Goal: Task Accomplishment & Management: Use online tool/utility

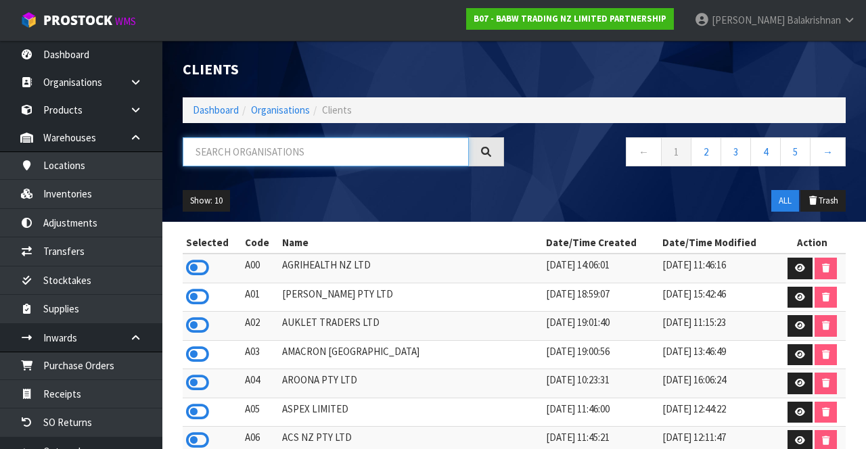
click at [349, 147] on input "text" at bounding box center [326, 151] width 286 height 29
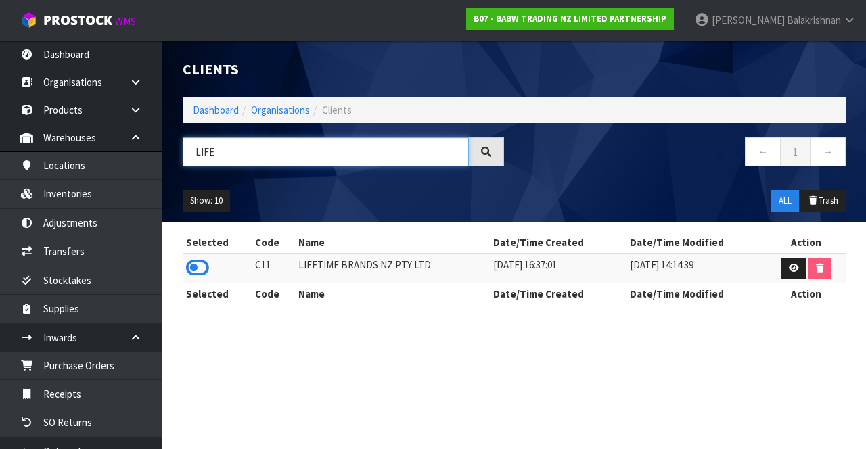
type input "LIFE"
click at [208, 264] on icon at bounding box center [197, 268] width 23 height 20
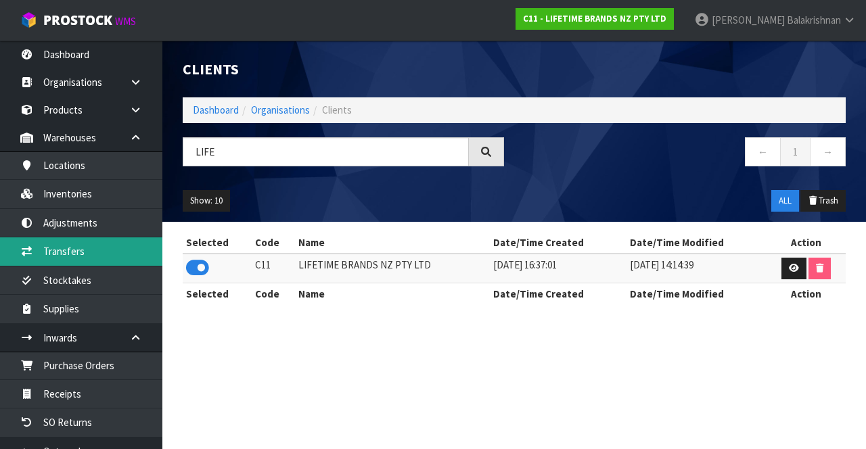
click at [94, 248] on link "Transfers" at bounding box center [81, 251] width 162 height 28
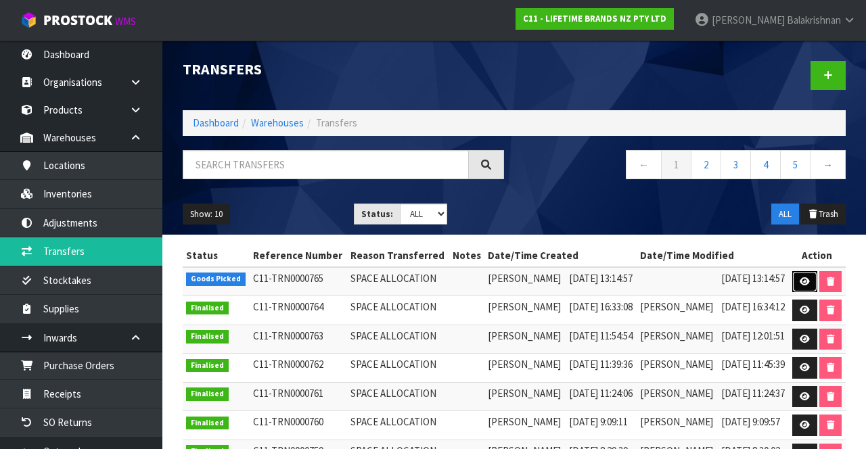
click at [817, 289] on link at bounding box center [804, 282] width 25 height 22
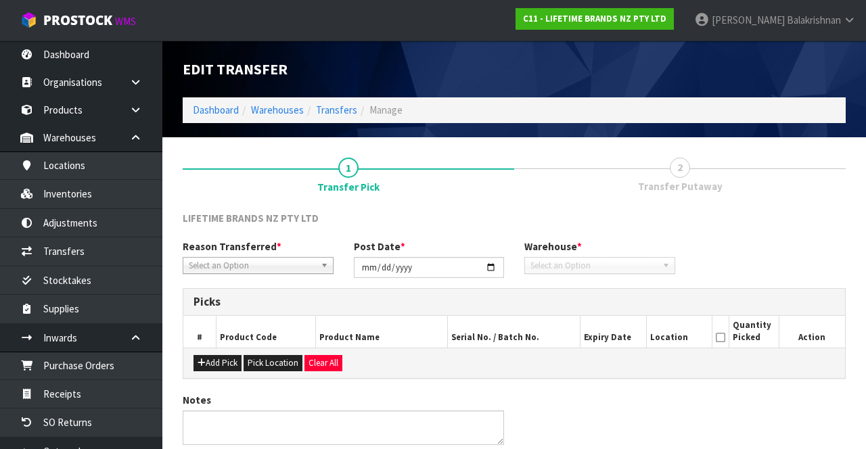
type input "[DATE]"
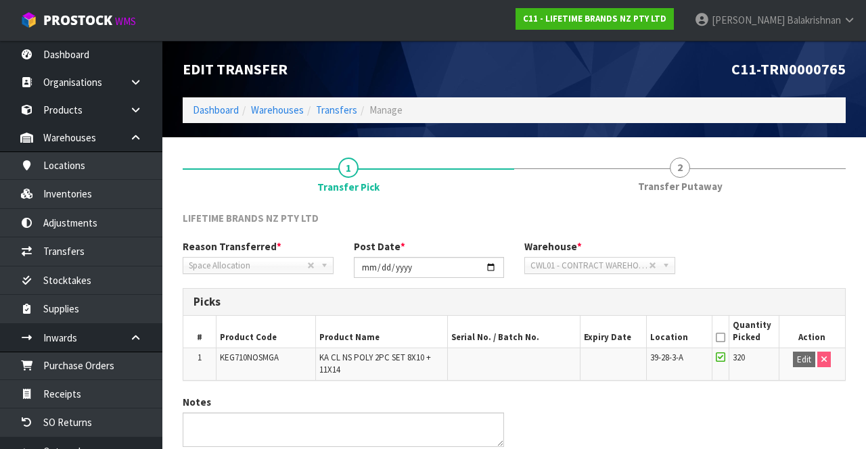
scroll to position [55, 0]
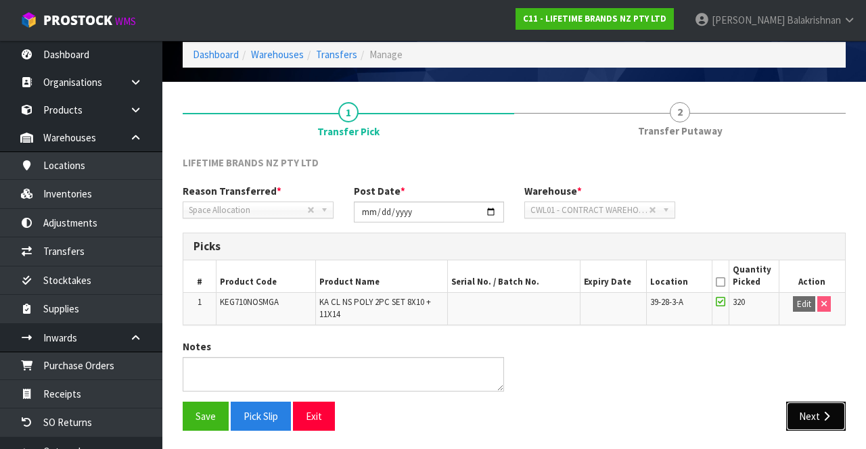
click at [817, 412] on button "Next" at bounding box center [816, 416] width 60 height 29
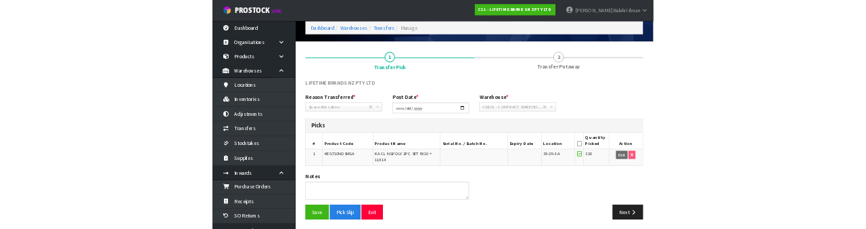
scroll to position [0, 0]
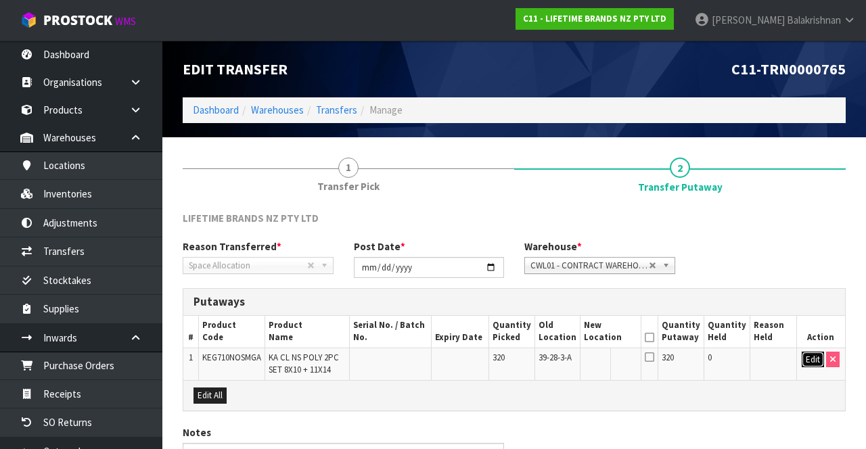
click at [808, 361] on button "Edit" at bounding box center [812, 360] width 22 height 16
click at [614, 357] on input "text" at bounding box center [602, 360] width 37 height 17
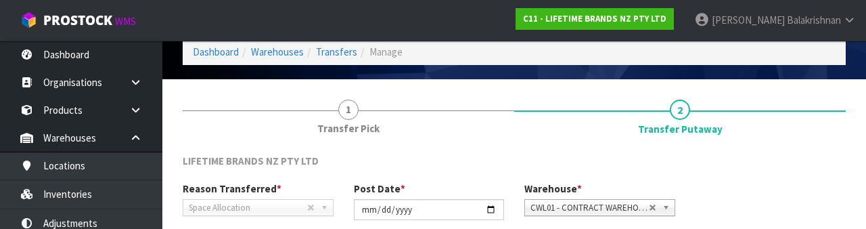
scroll to position [237, 0]
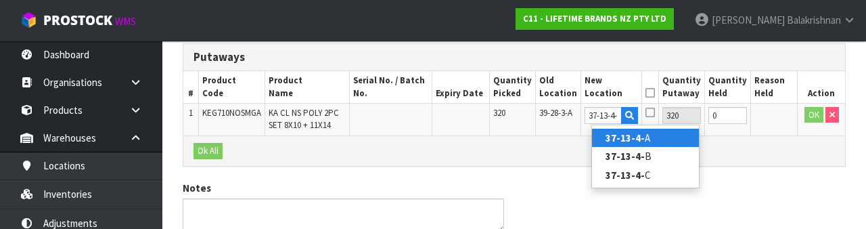
click at [673, 137] on link "37-13-4- A" at bounding box center [645, 137] width 107 height 18
type input "37-13-4-A"
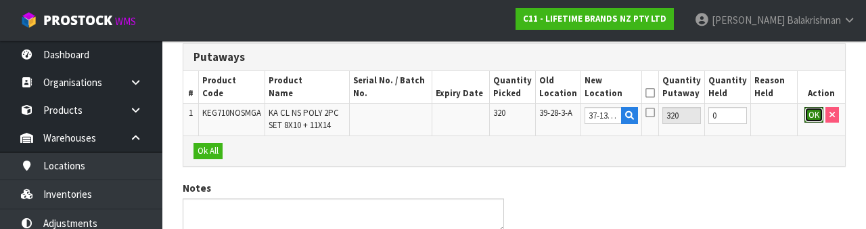
click at [805, 120] on button "OK" at bounding box center [813, 115] width 19 height 16
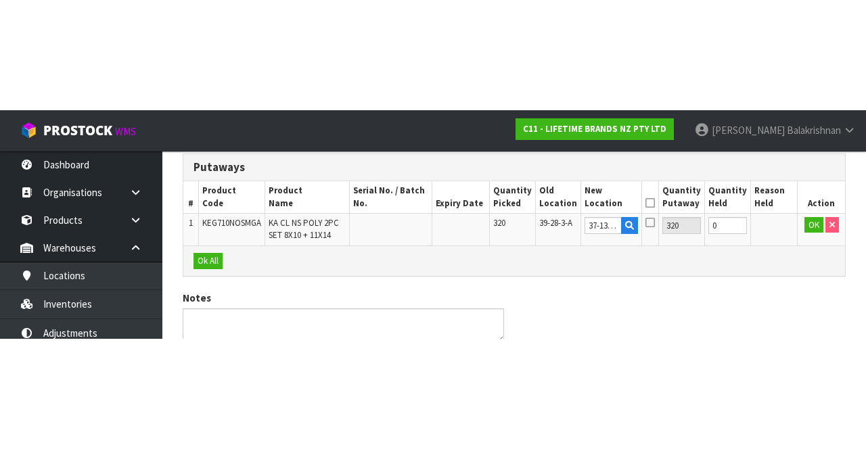
scroll to position [85, 0]
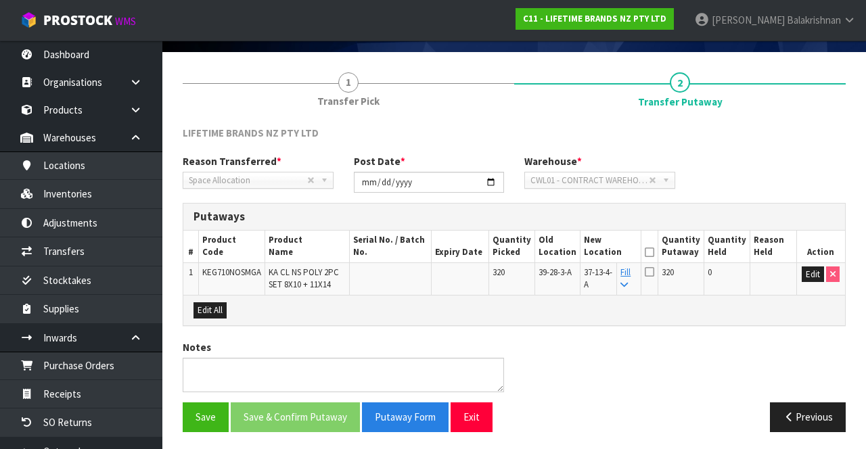
click at [654, 252] on icon at bounding box center [648, 252] width 9 height 1
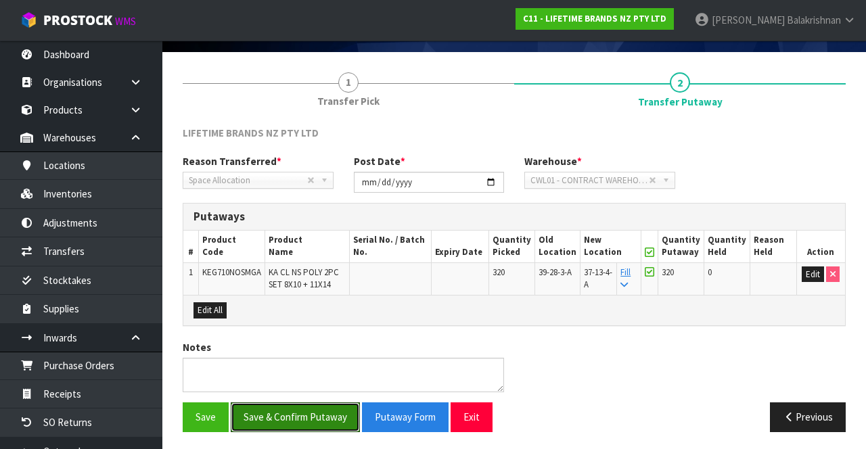
click at [314, 410] on button "Save & Confirm Putaway" at bounding box center [295, 416] width 129 height 29
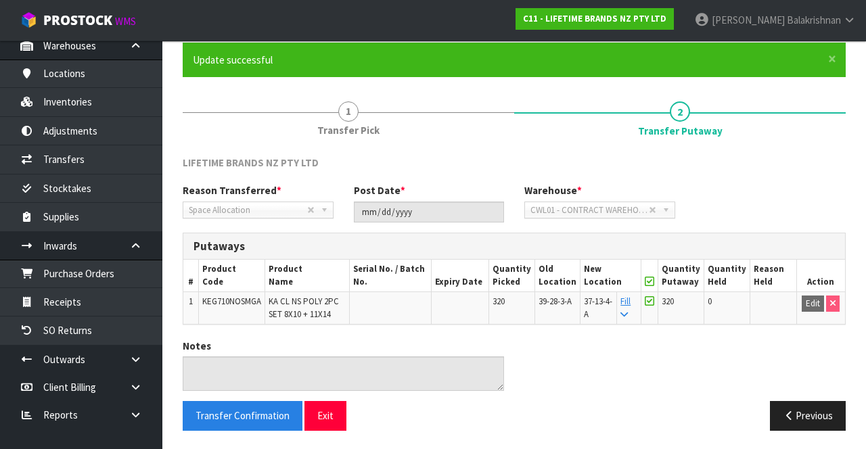
scroll to position [0, 0]
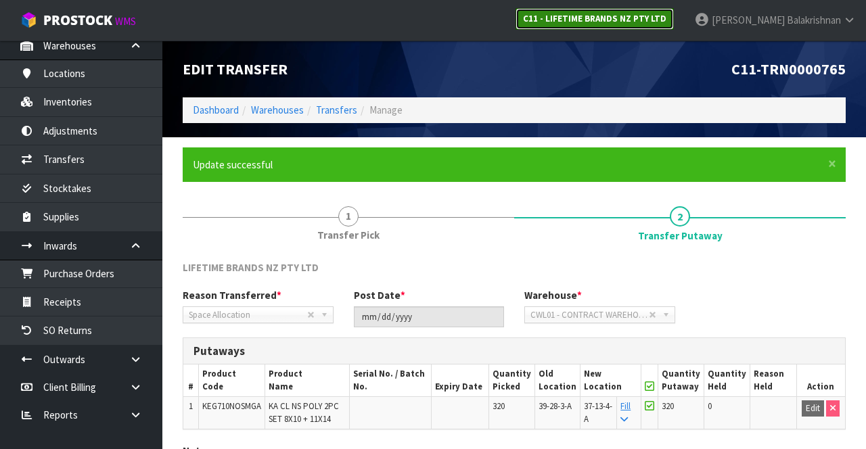
click at [666, 18] on strong "C11 - LIFETIME BRANDS NZ PTY LTD" at bounding box center [594, 18] width 143 height 11
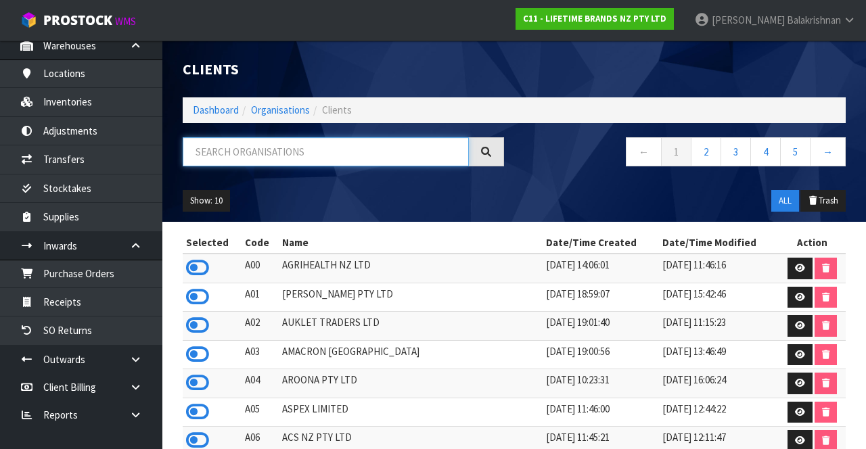
click at [328, 149] on input "text" at bounding box center [326, 151] width 286 height 29
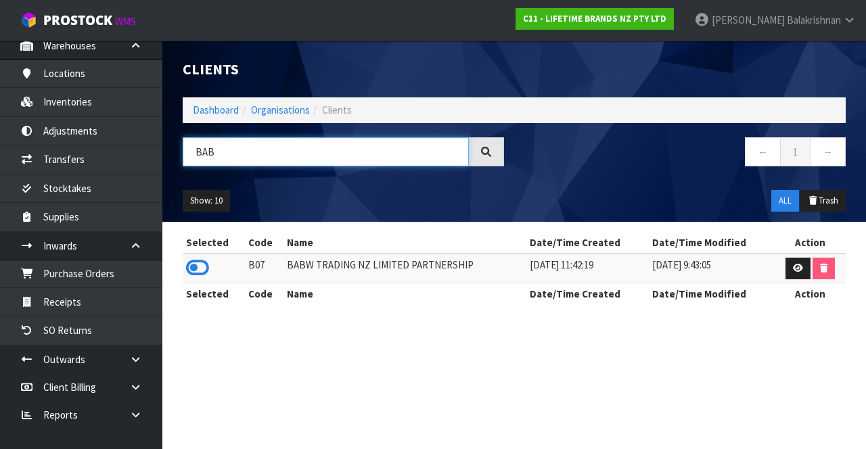
type input "BAB"
click at [188, 270] on icon at bounding box center [197, 268] width 23 height 20
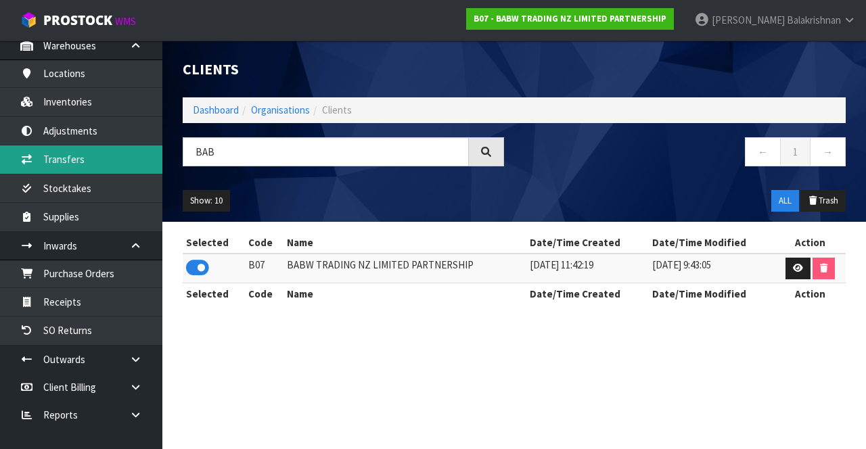
click at [101, 167] on link "Transfers" at bounding box center [81, 159] width 162 height 28
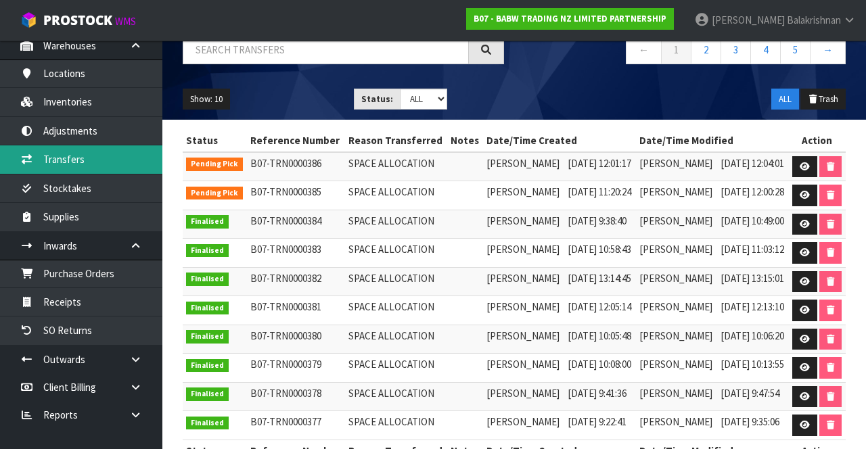
scroll to position [114, 0]
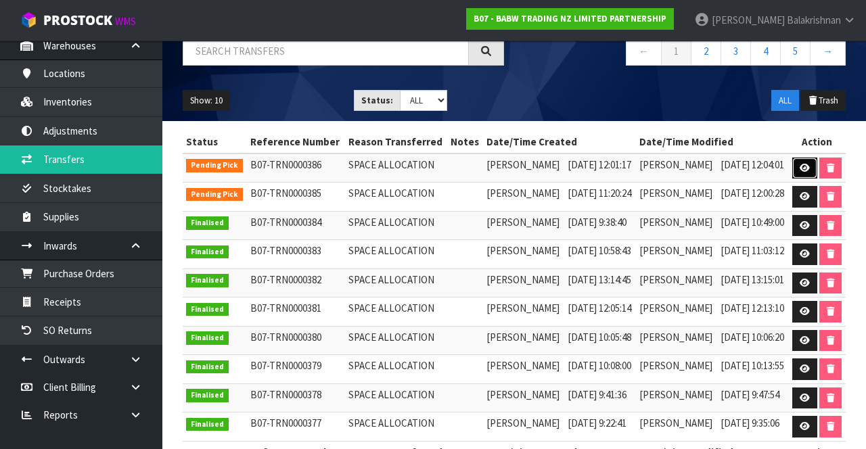
click at [809, 172] on icon at bounding box center [804, 168] width 10 height 9
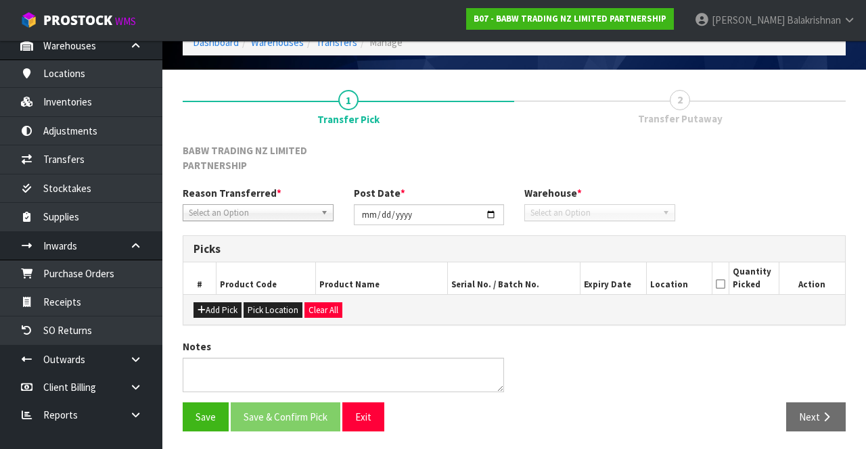
type input "[DATE]"
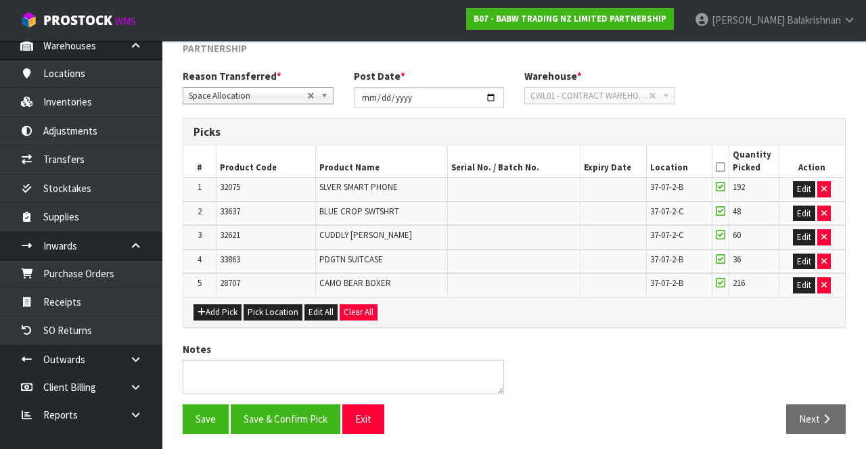
click at [719, 167] on icon at bounding box center [719, 167] width 9 height 1
click at [295, 420] on button "Save & Confirm Pick" at bounding box center [286, 418] width 110 height 29
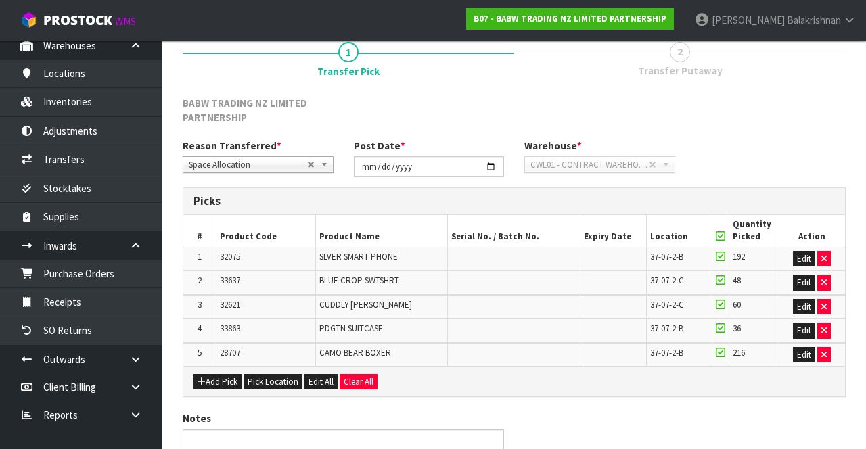
scroll to position [204, 0]
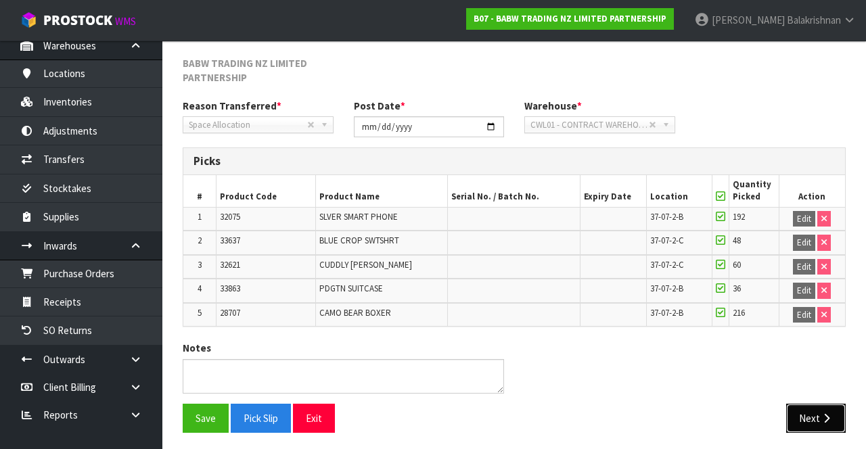
click at [813, 417] on button "Next" at bounding box center [816, 418] width 60 height 29
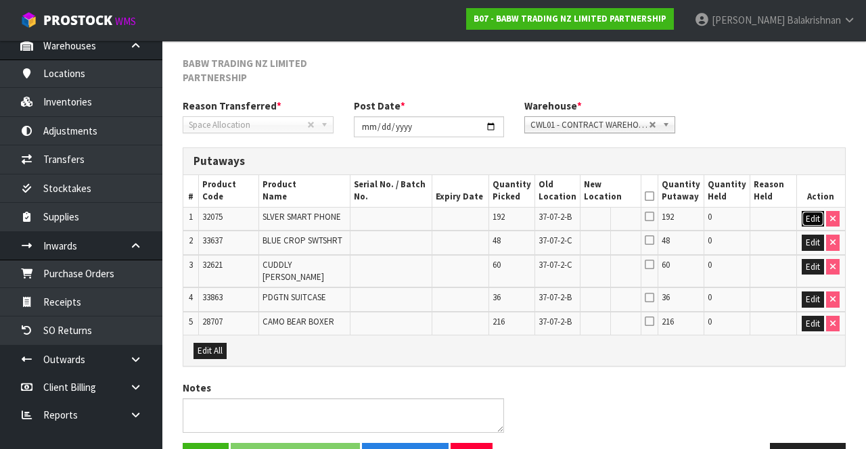
click at [803, 214] on button "Edit" at bounding box center [812, 219] width 22 height 16
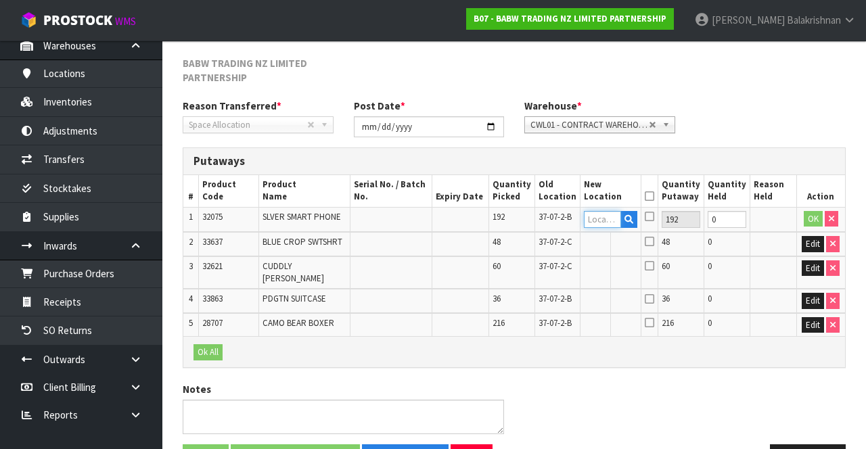
click at [615, 216] on input "text" at bounding box center [602, 219] width 37 height 17
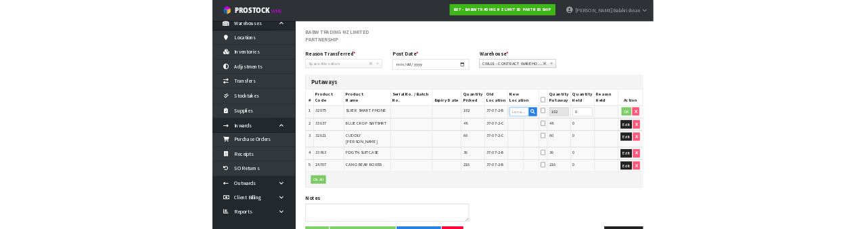
scroll to position [196, 0]
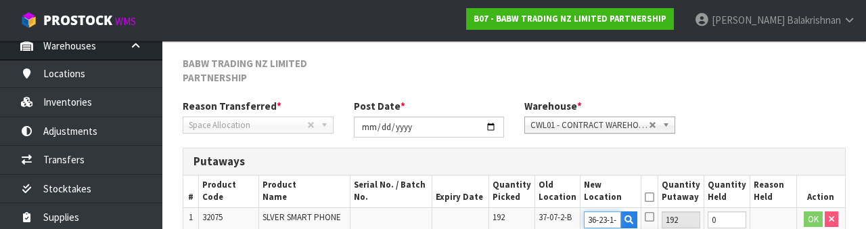
type input "36-23-1-B"
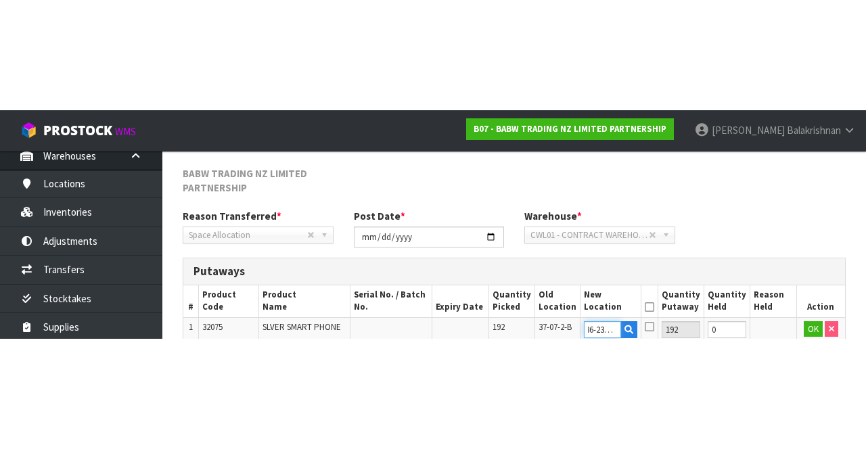
scroll to position [204, 0]
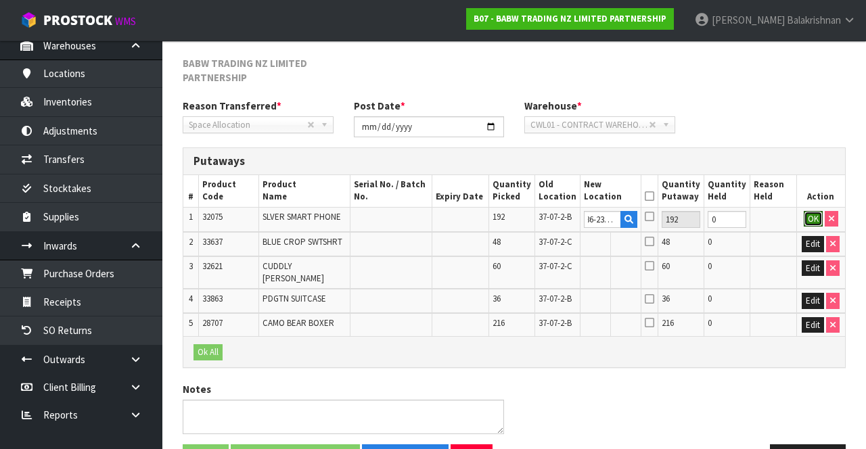
click at [805, 213] on button "OK" at bounding box center [812, 219] width 19 height 16
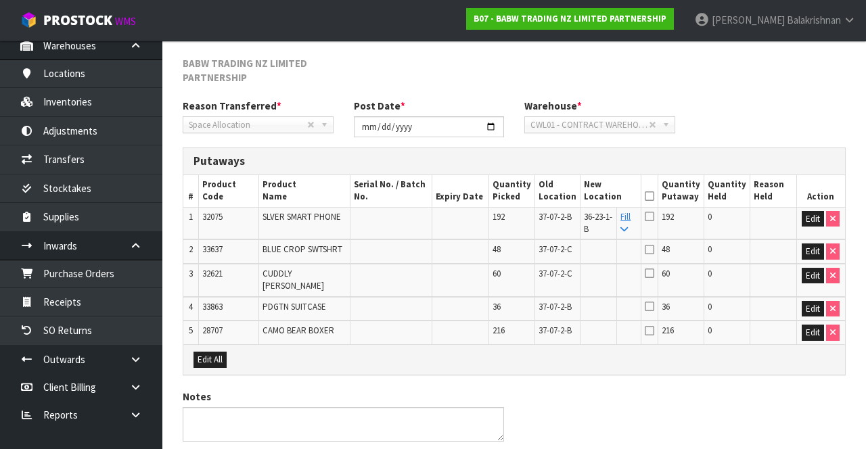
click at [628, 226] on icon at bounding box center [623, 229] width 7 height 9
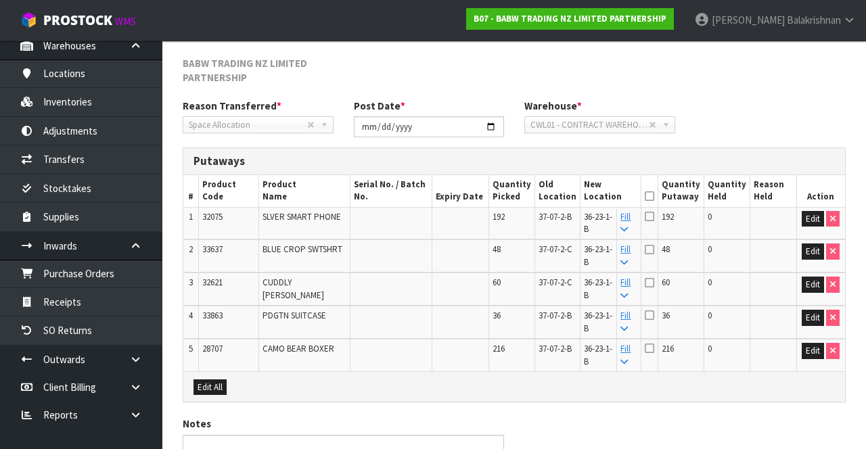
click at [654, 196] on icon at bounding box center [648, 196] width 9 height 1
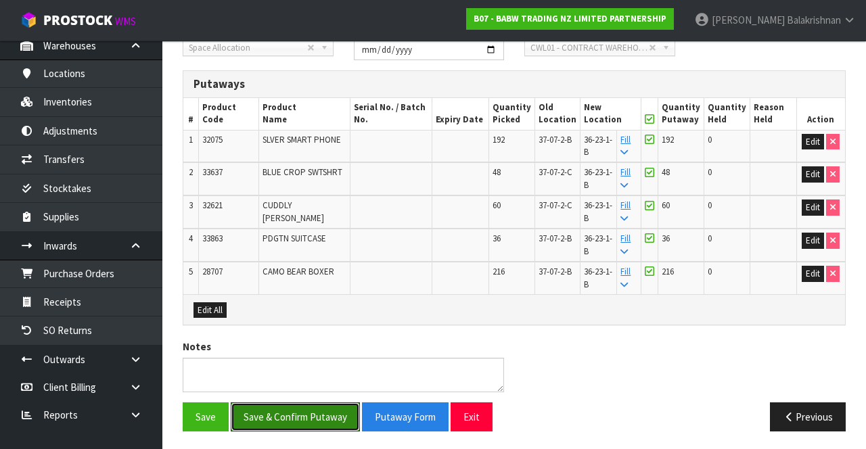
click at [298, 417] on button "Save & Confirm Putaway" at bounding box center [295, 416] width 129 height 29
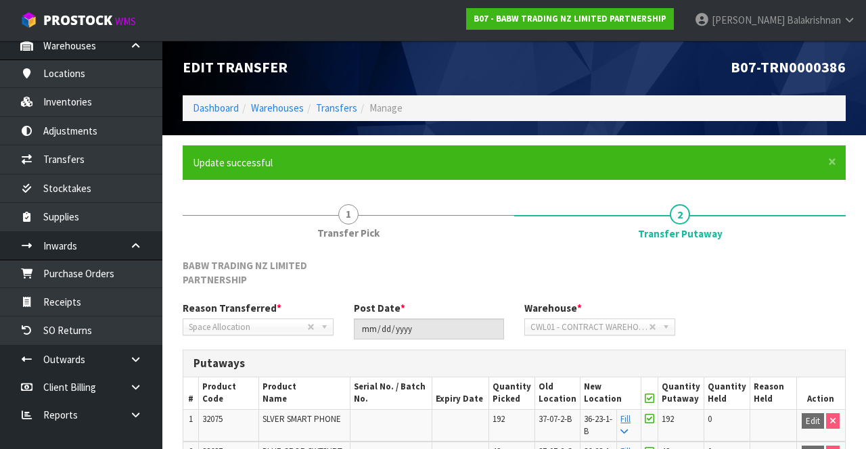
scroll to position [0, 0]
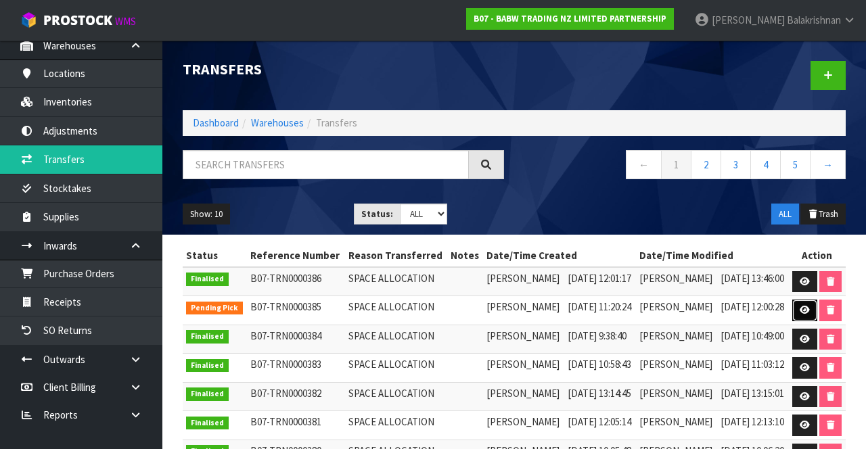
click at [809, 314] on icon at bounding box center [804, 310] width 10 height 9
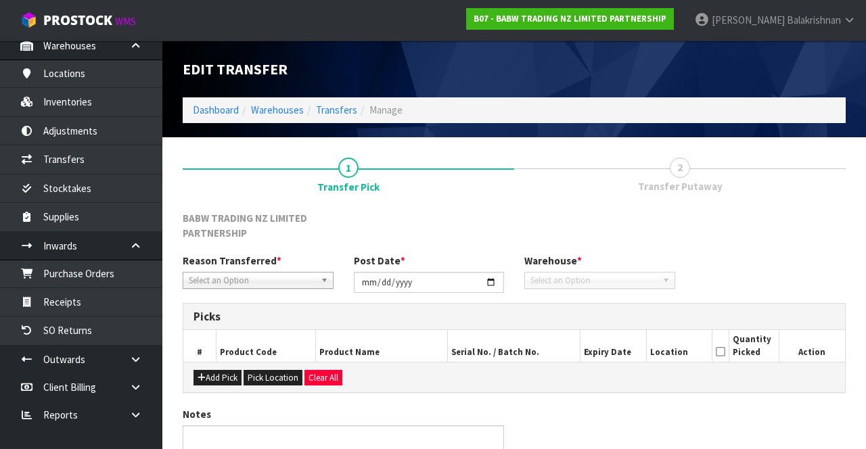
type input "[DATE]"
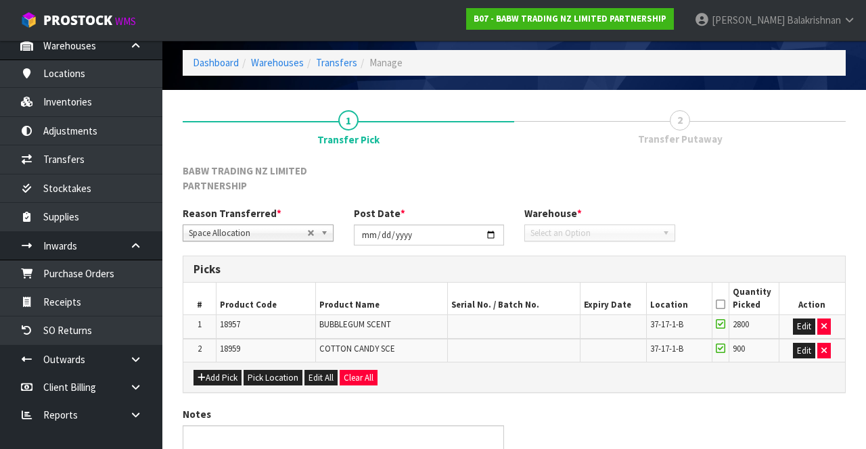
scroll to position [114, 0]
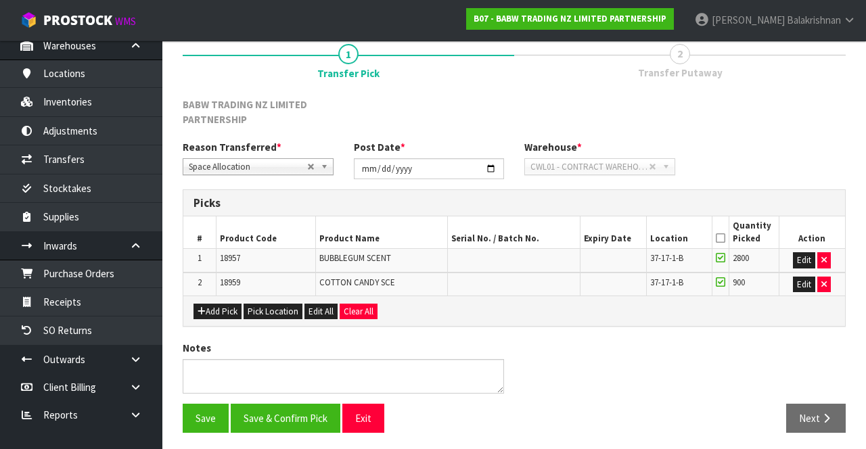
click at [722, 238] on icon at bounding box center [719, 238] width 9 height 1
click at [310, 417] on button "Save & Confirm Pick" at bounding box center [286, 418] width 110 height 29
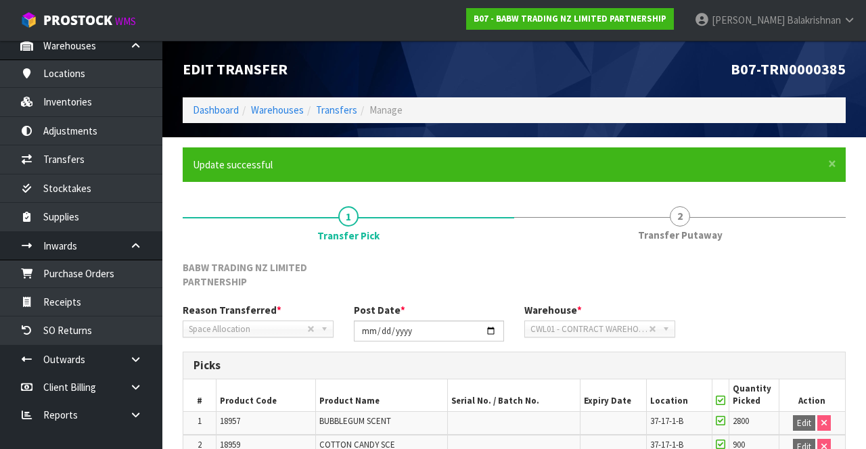
scroll to position [133, 0]
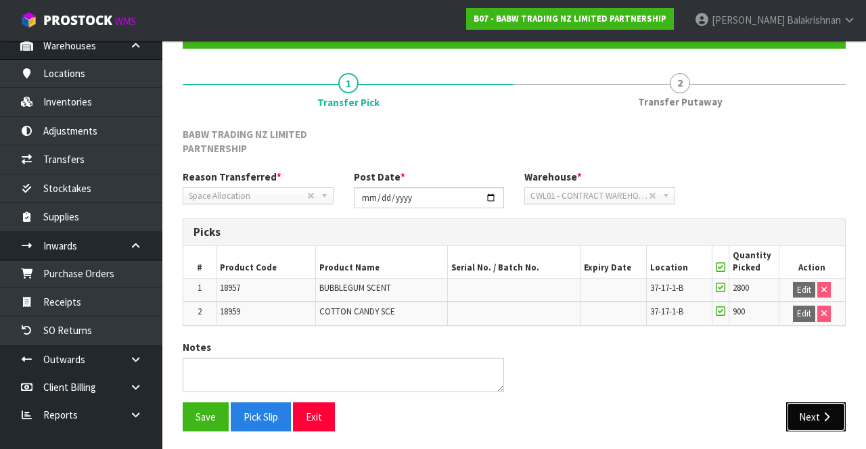
click at [817, 421] on button "Next" at bounding box center [816, 416] width 60 height 29
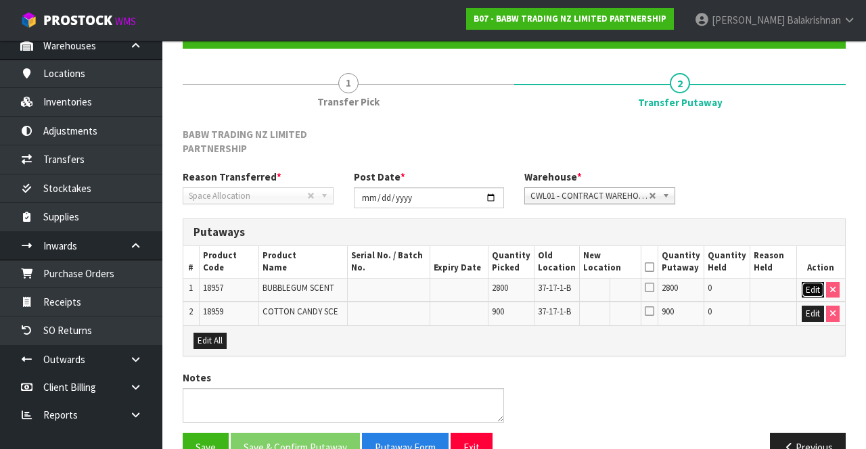
click at [805, 283] on button "Edit" at bounding box center [812, 290] width 22 height 16
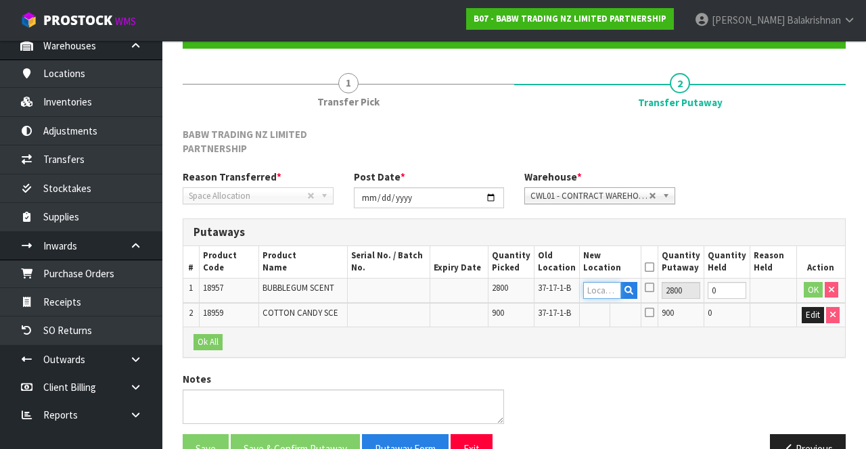
click at [610, 285] on input "text" at bounding box center [601, 290] width 37 height 17
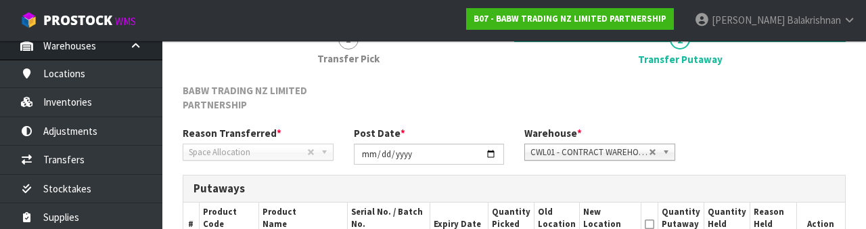
scroll to position [300, 0]
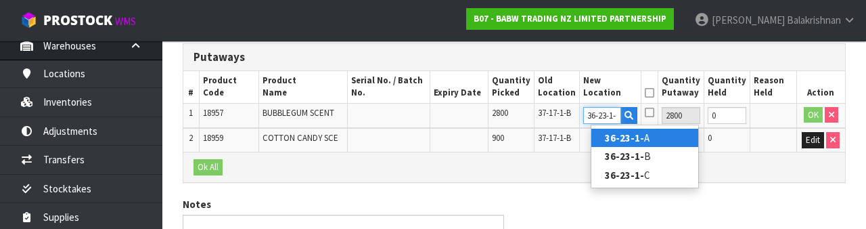
type input "36-23-1-A"
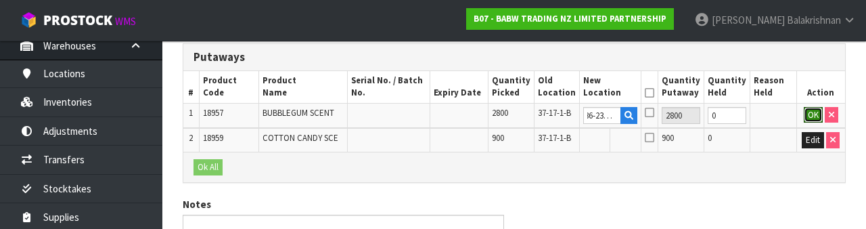
click at [809, 115] on button "OK" at bounding box center [812, 115] width 19 height 16
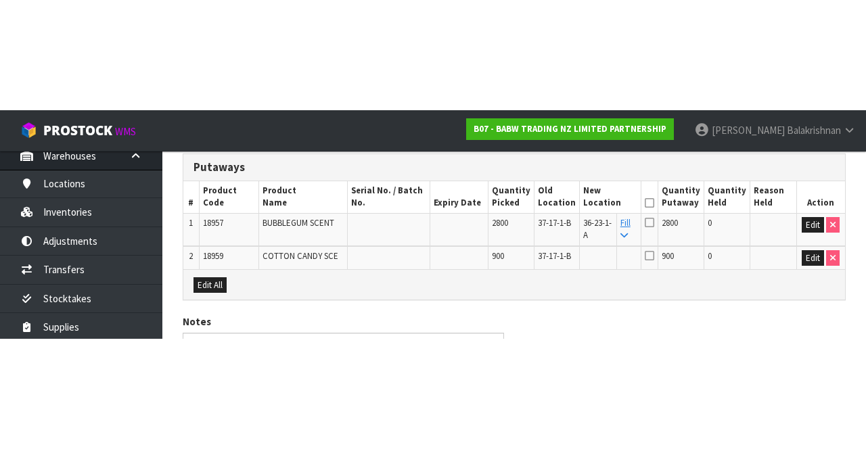
scroll to position [182, 0]
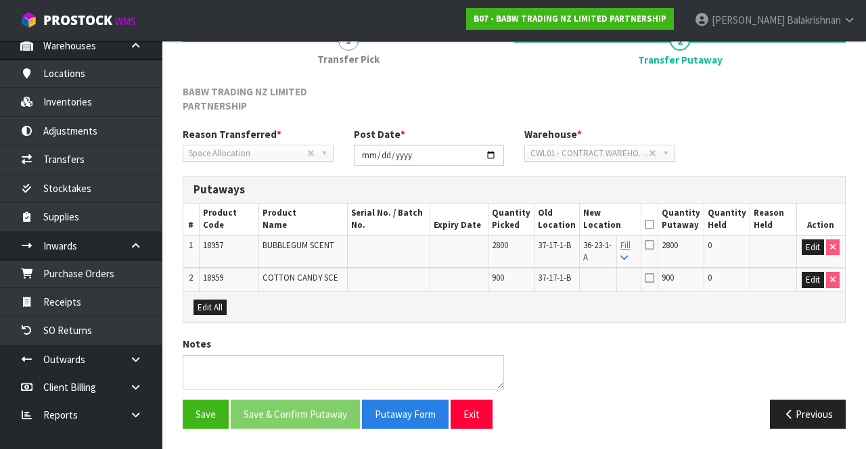
click at [630, 241] on link "Fill" at bounding box center [625, 251] width 10 height 24
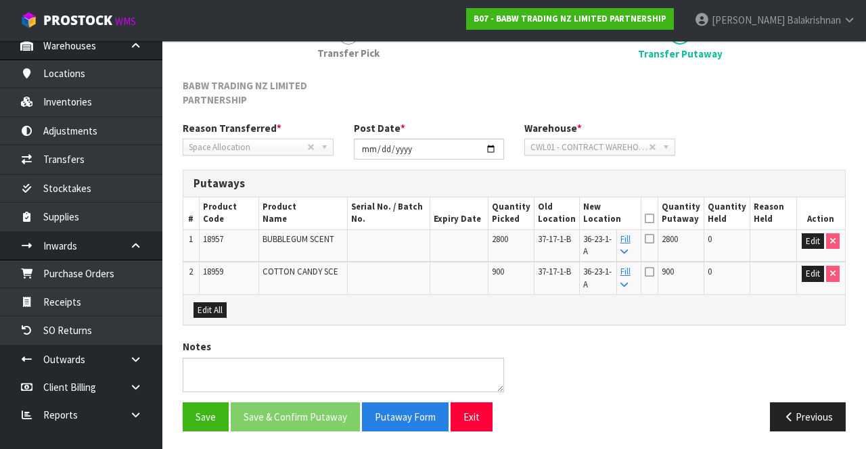
click at [654, 218] on icon at bounding box center [648, 218] width 9 height 1
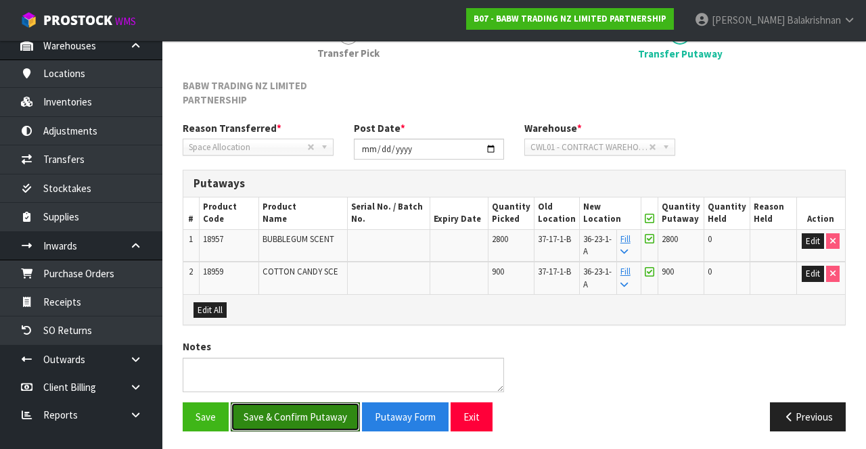
click at [298, 418] on button "Save & Confirm Putaway" at bounding box center [295, 416] width 129 height 29
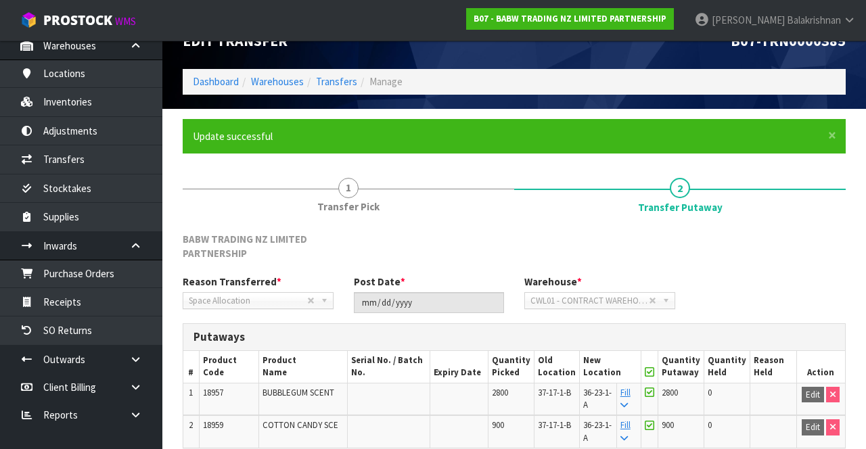
scroll to position [0, 0]
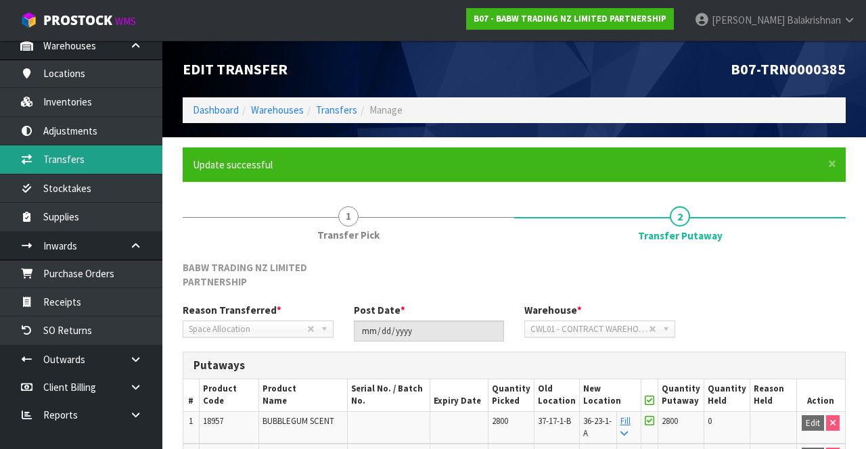
click at [105, 154] on link "Transfers" at bounding box center [81, 159] width 162 height 28
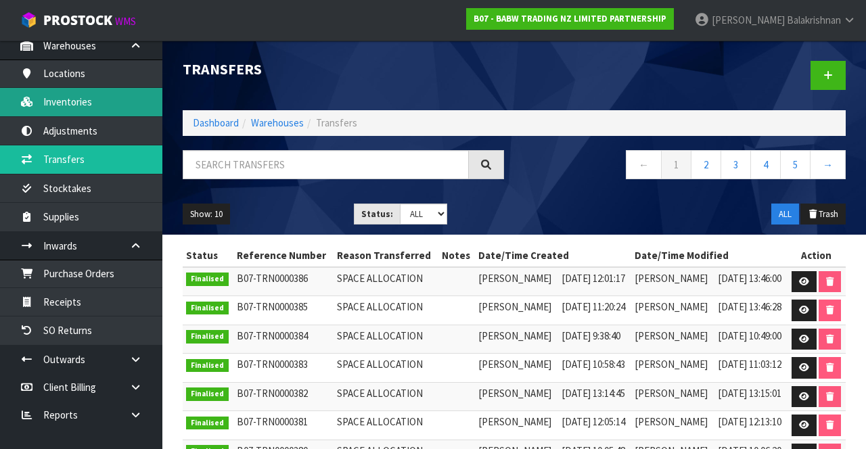
click at [105, 99] on link "Inventories" at bounding box center [81, 102] width 162 height 28
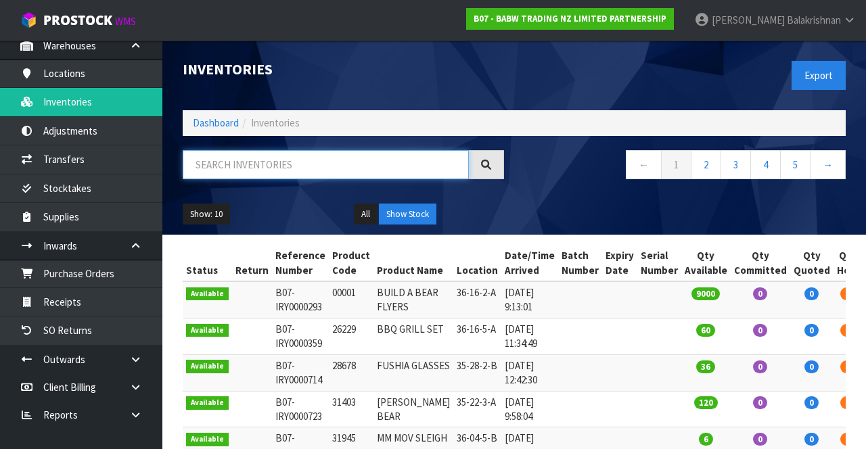
click at [287, 162] on input "text" at bounding box center [326, 164] width 286 height 29
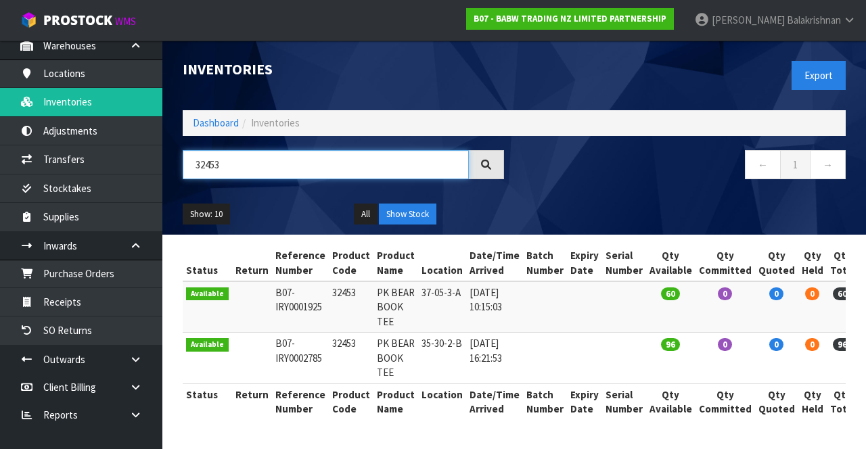
scroll to position [0, 20]
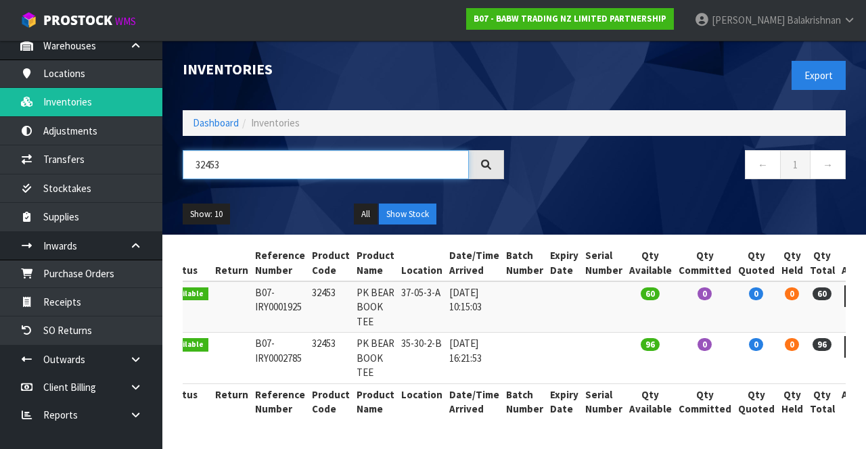
type input "32453"
click at [311, 283] on td "32453" at bounding box center [330, 306] width 45 height 51
copy td "32453"
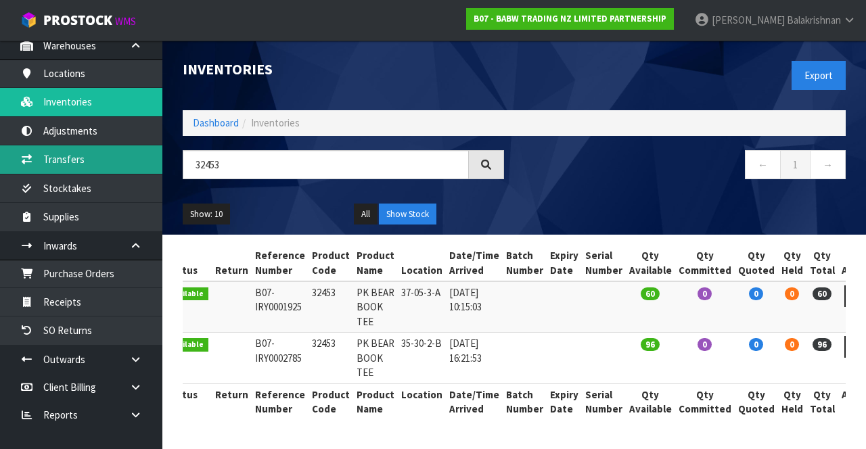
click at [112, 160] on link "Transfers" at bounding box center [81, 159] width 162 height 28
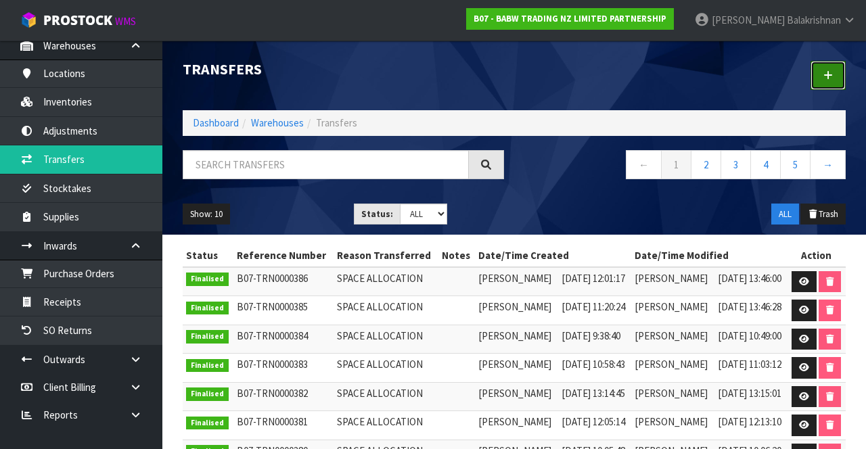
click at [819, 89] on link at bounding box center [827, 75] width 35 height 29
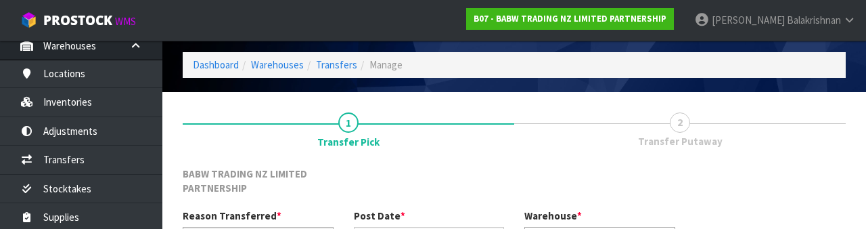
scroll to position [176, 0]
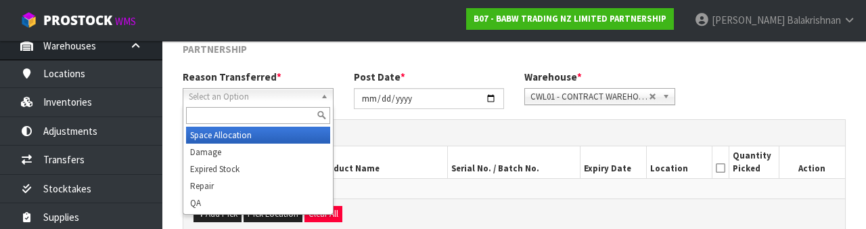
click at [261, 116] on input "text" at bounding box center [258, 115] width 144 height 17
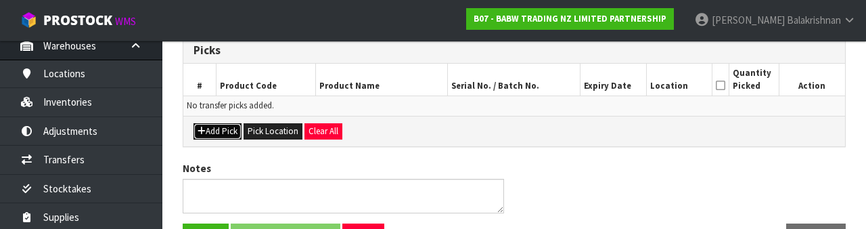
click at [212, 133] on button "Add Pick" at bounding box center [217, 131] width 48 height 16
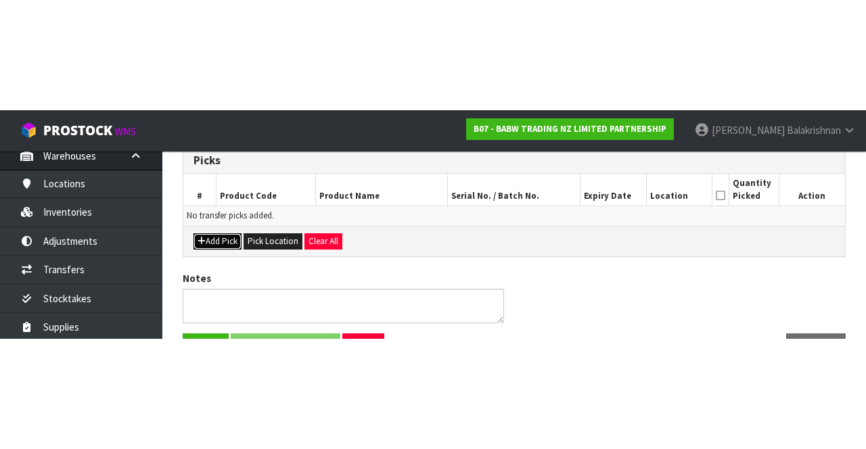
scroll to position [92, 0]
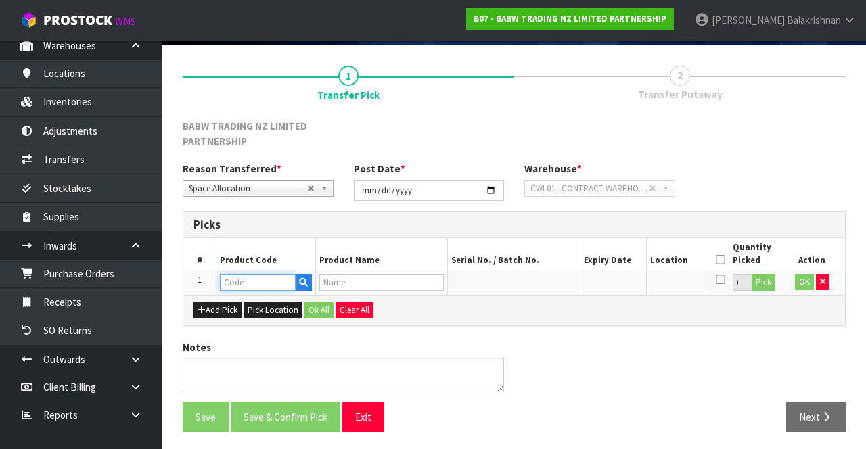
paste input "32453"
type input "32453"
type input "PK BEAR BOOK TEE"
type input "32453"
click at [765, 284] on button "Pick" at bounding box center [763, 283] width 24 height 18
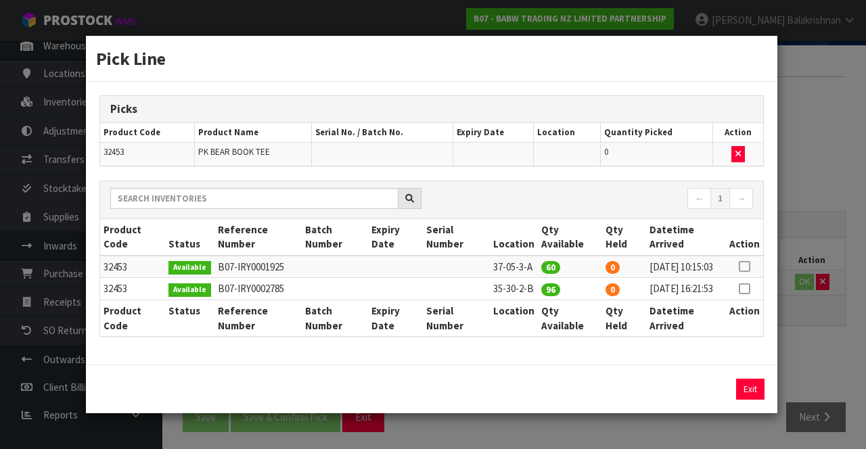
click at [744, 266] on icon at bounding box center [743, 266] width 11 height 1
click at [698, 400] on button "Assign Pick" at bounding box center [703, 389] width 55 height 21
type input "60"
click at [742, 391] on button "Exit" at bounding box center [749, 389] width 28 height 21
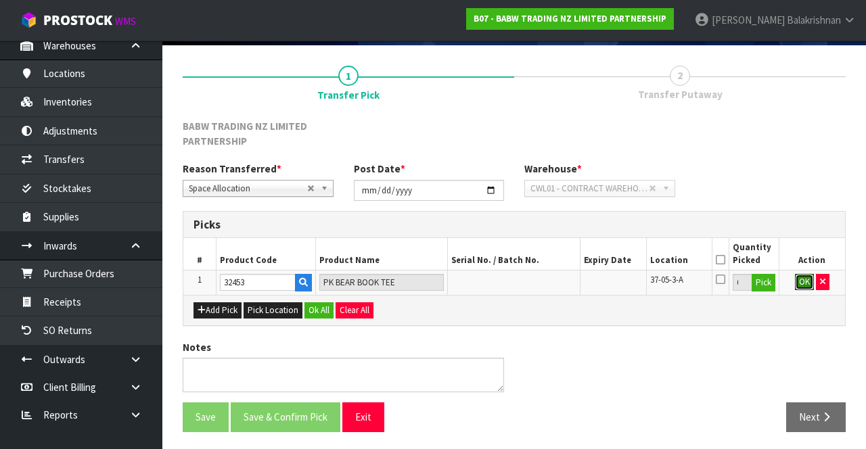
click at [799, 282] on button "OK" at bounding box center [804, 282] width 19 height 16
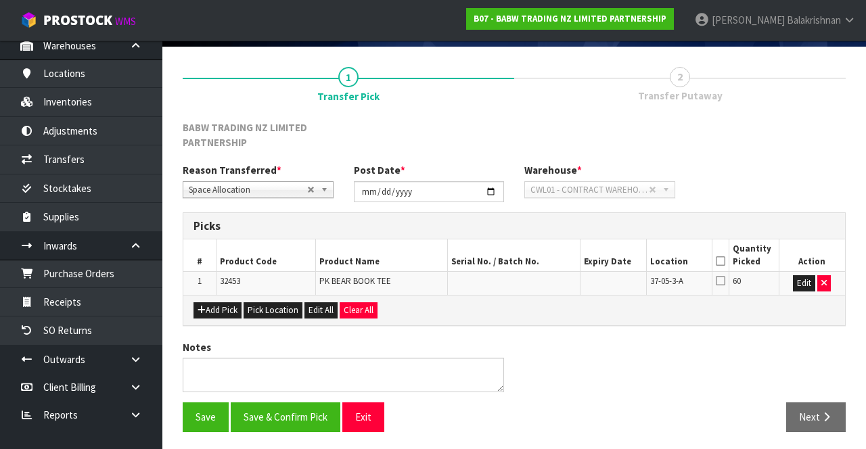
click at [719, 261] on icon at bounding box center [719, 261] width 9 height 1
click at [265, 413] on button "Save & Confirm Pick" at bounding box center [286, 416] width 110 height 29
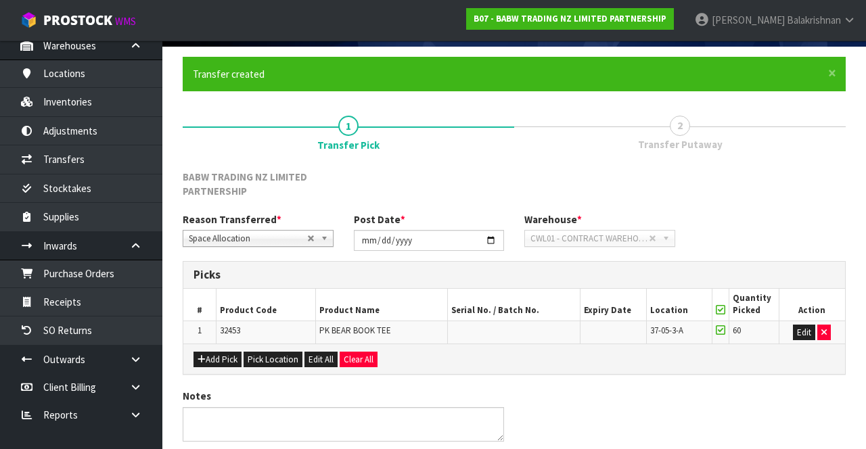
scroll to position [0, 0]
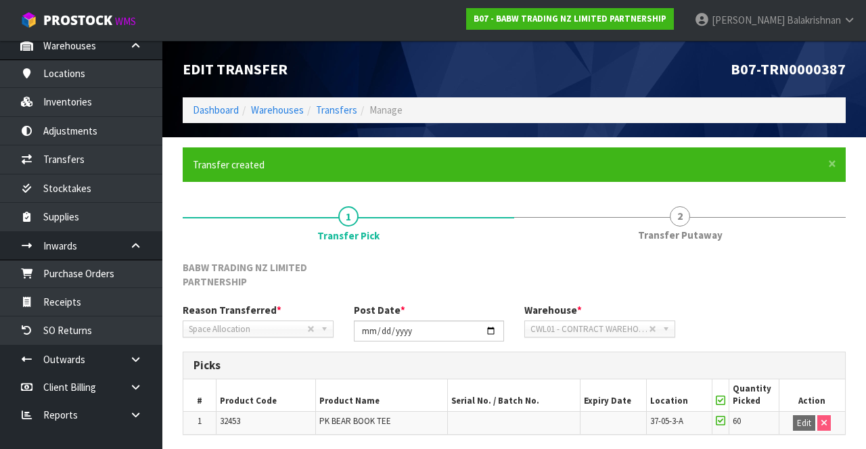
scroll to position [110, 0]
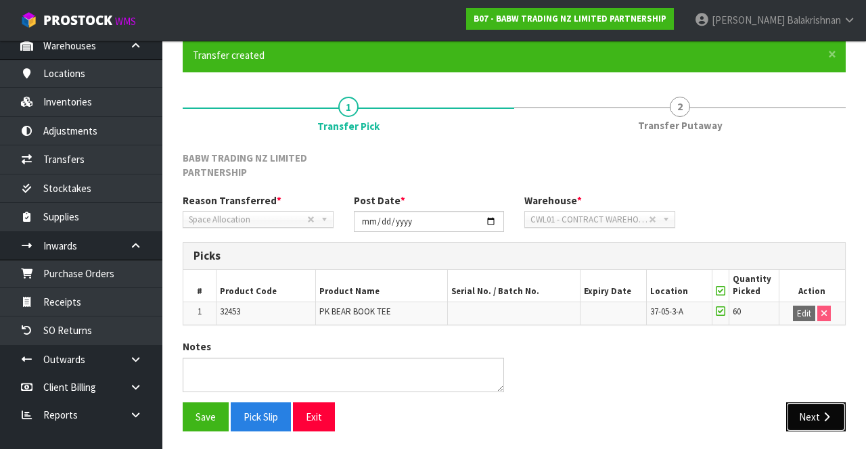
click at [817, 417] on button "Next" at bounding box center [816, 416] width 60 height 29
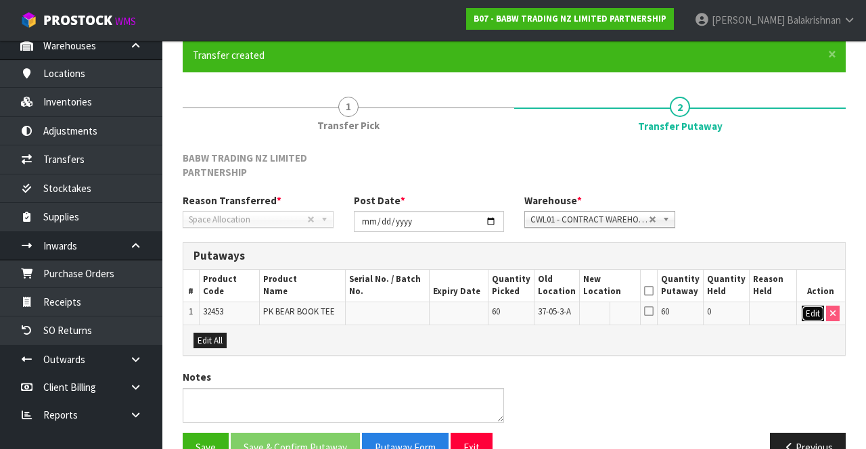
click at [807, 310] on button "Edit" at bounding box center [812, 314] width 22 height 16
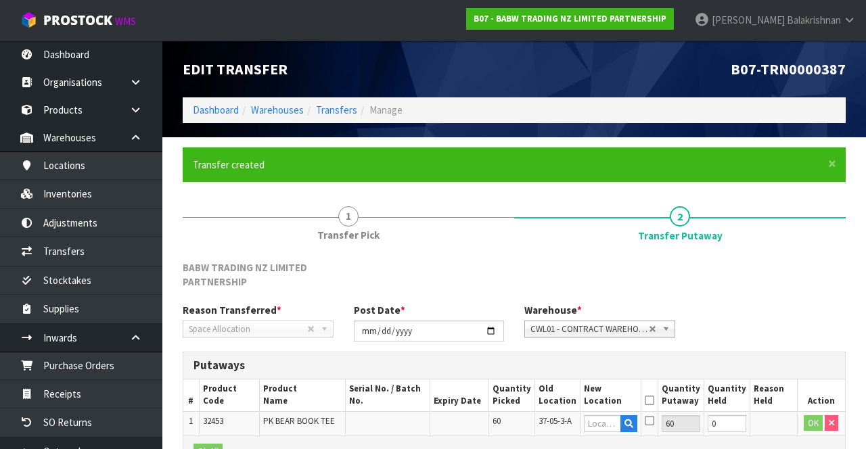
scroll to position [149, 0]
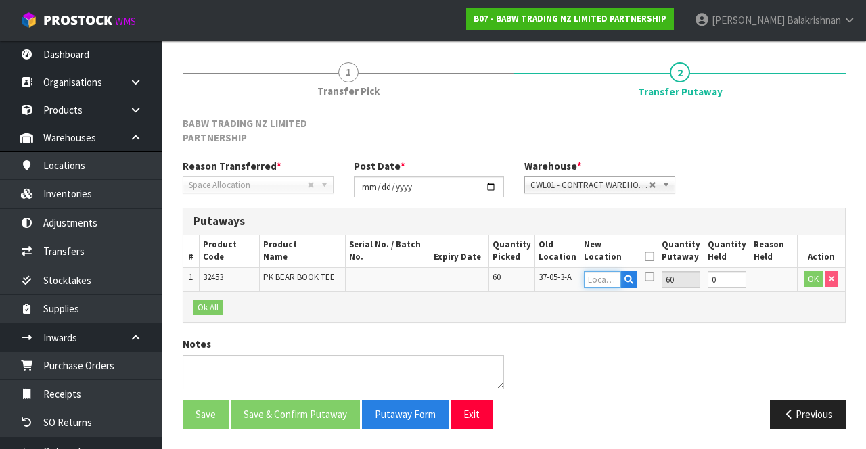
click at [613, 275] on input "text" at bounding box center [603, 279] width 38 height 17
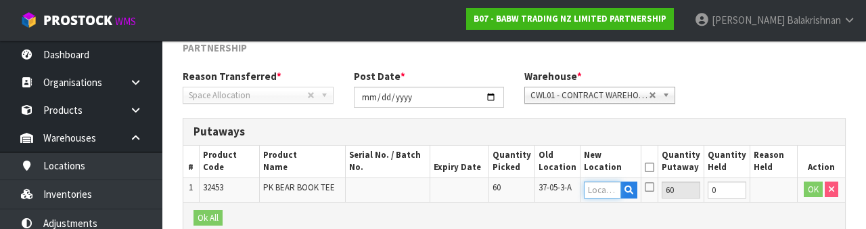
scroll to position [300, 0]
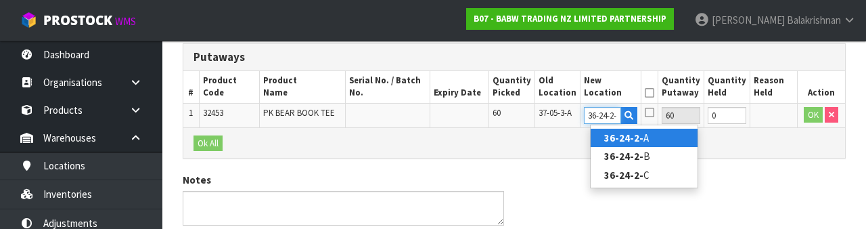
type input "36-24-2-A"
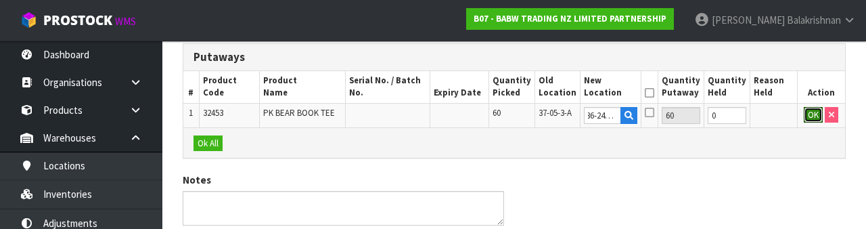
click at [811, 119] on button "OK" at bounding box center [812, 115] width 19 height 16
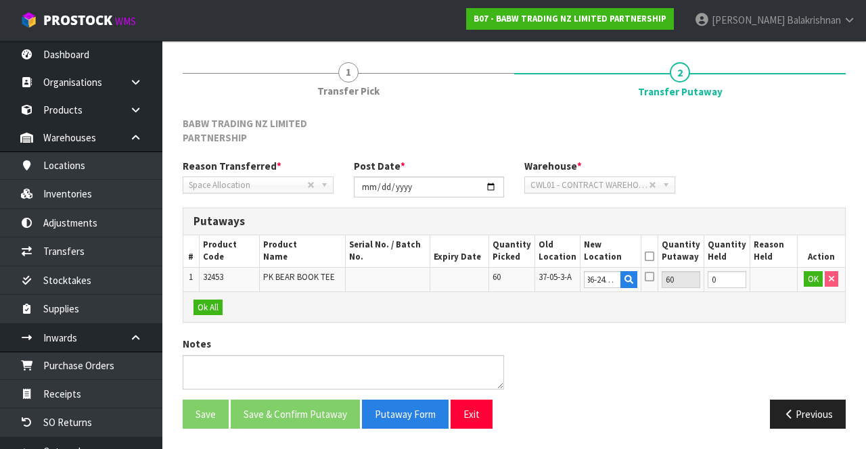
scroll to position [0, 0]
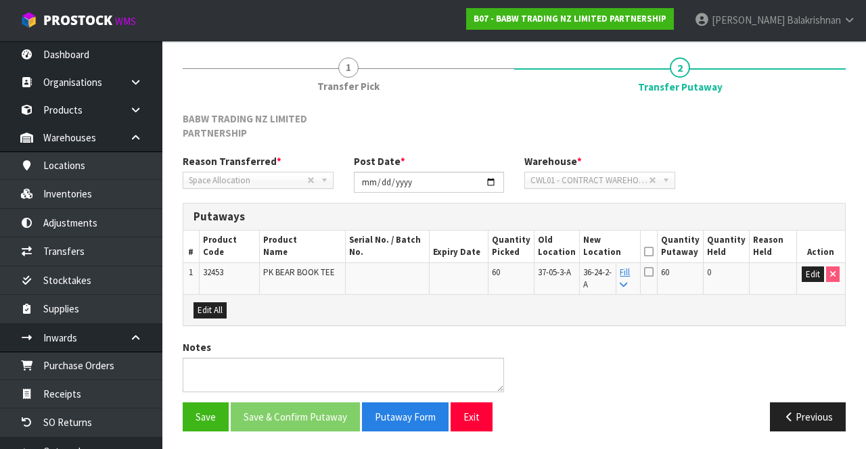
click at [653, 252] on icon at bounding box center [648, 252] width 9 height 1
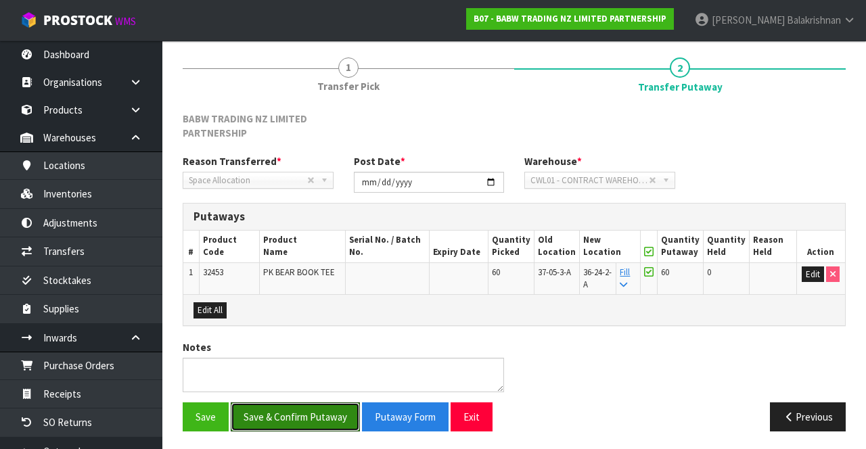
click at [318, 407] on button "Save & Confirm Putaway" at bounding box center [295, 416] width 129 height 29
